Goal: Task Accomplishment & Management: Use online tool/utility

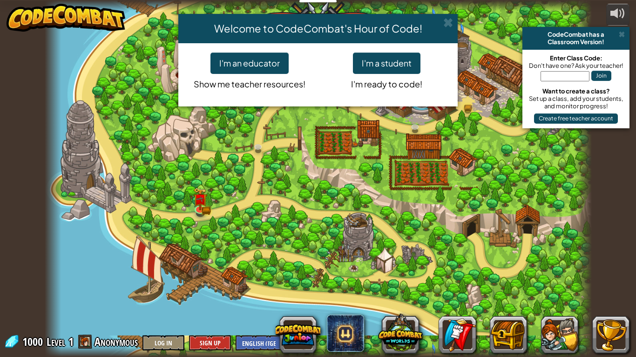
click at [378, 336] on div "Welcome to CodeCombat's Hour of Code! I'm an educator Show me teacher resources…" at bounding box center [318, 178] width 636 height 357
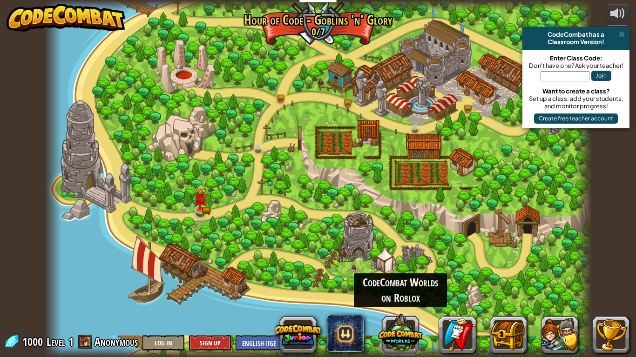
click at [396, 341] on button at bounding box center [400, 333] width 45 height 45
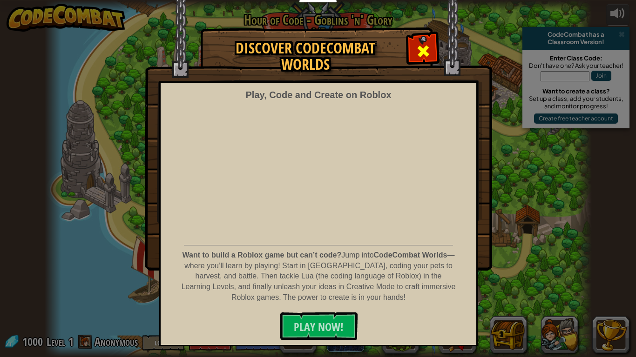
click at [414, 45] on div at bounding box center [422, 49] width 29 height 29
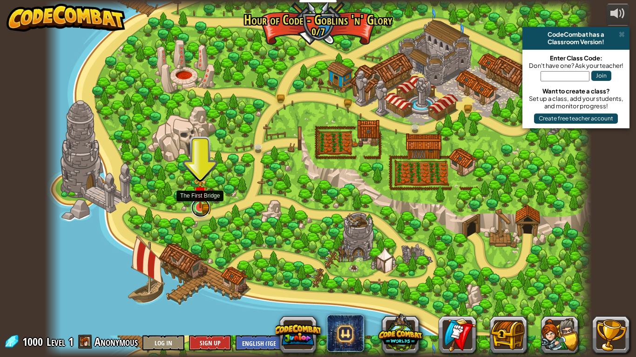
click at [208, 207] on link at bounding box center [200, 208] width 19 height 19
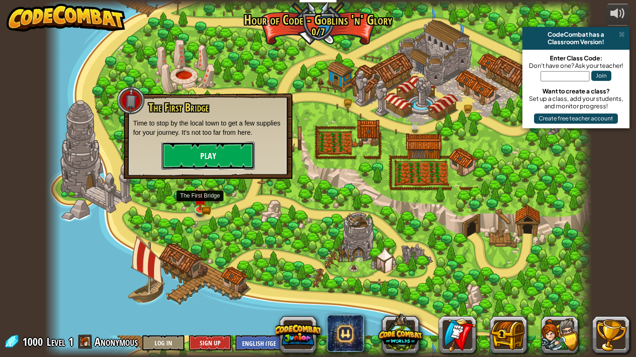
click at [206, 162] on button "Play" at bounding box center [207, 156] width 93 height 28
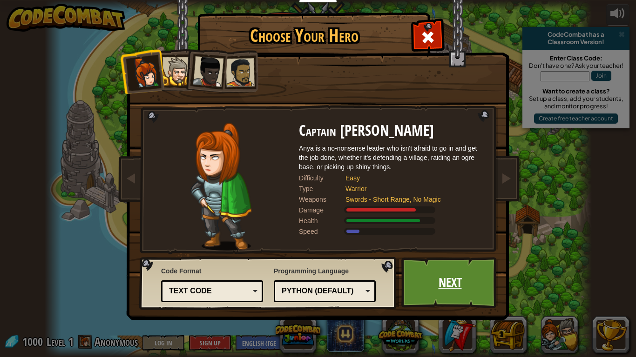
click at [456, 280] on link "Next" at bounding box center [449, 282] width 97 height 51
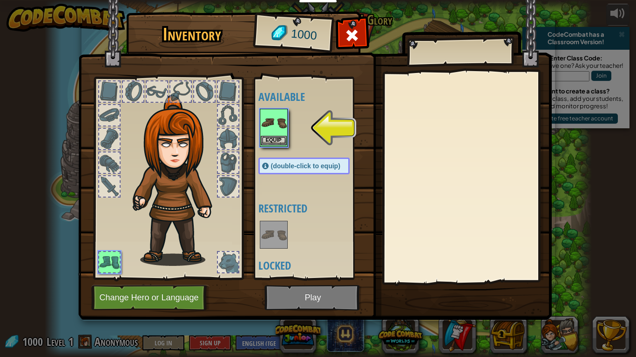
click at [283, 122] on img at bounding box center [274, 123] width 26 height 26
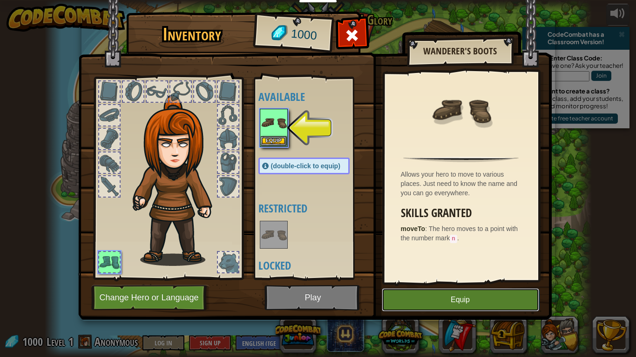
click at [457, 303] on button "Equip" at bounding box center [460, 300] width 157 height 23
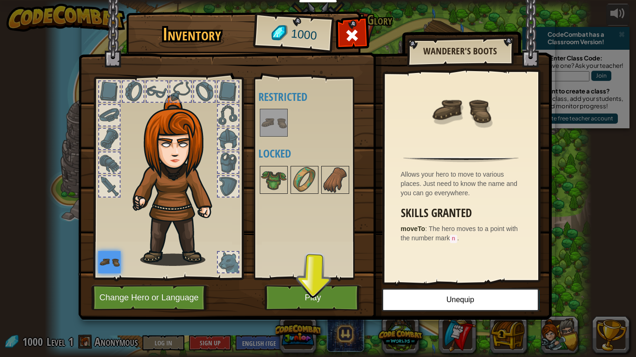
click at [320, 176] on div at bounding box center [313, 180] width 110 height 31
click at [312, 296] on button "Play" at bounding box center [312, 298] width 97 height 26
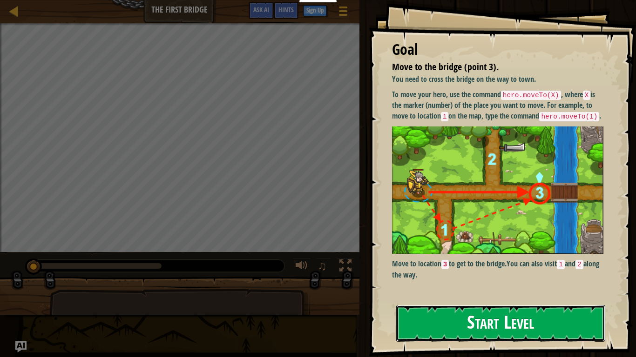
click at [483, 328] on button "Start Level" at bounding box center [500, 323] width 209 height 37
